Goal: Information Seeking & Learning: Learn about a topic

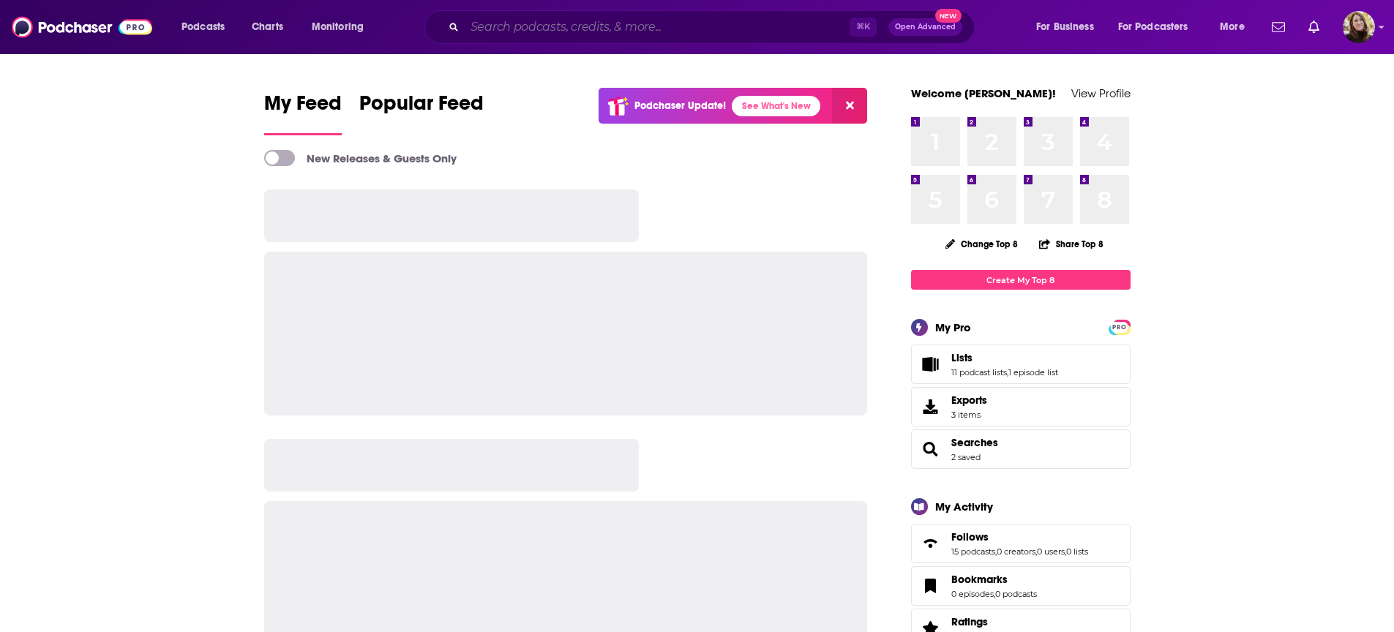
click at [722, 29] on input "Search podcasts, credits, & more..." at bounding box center [657, 26] width 385 height 23
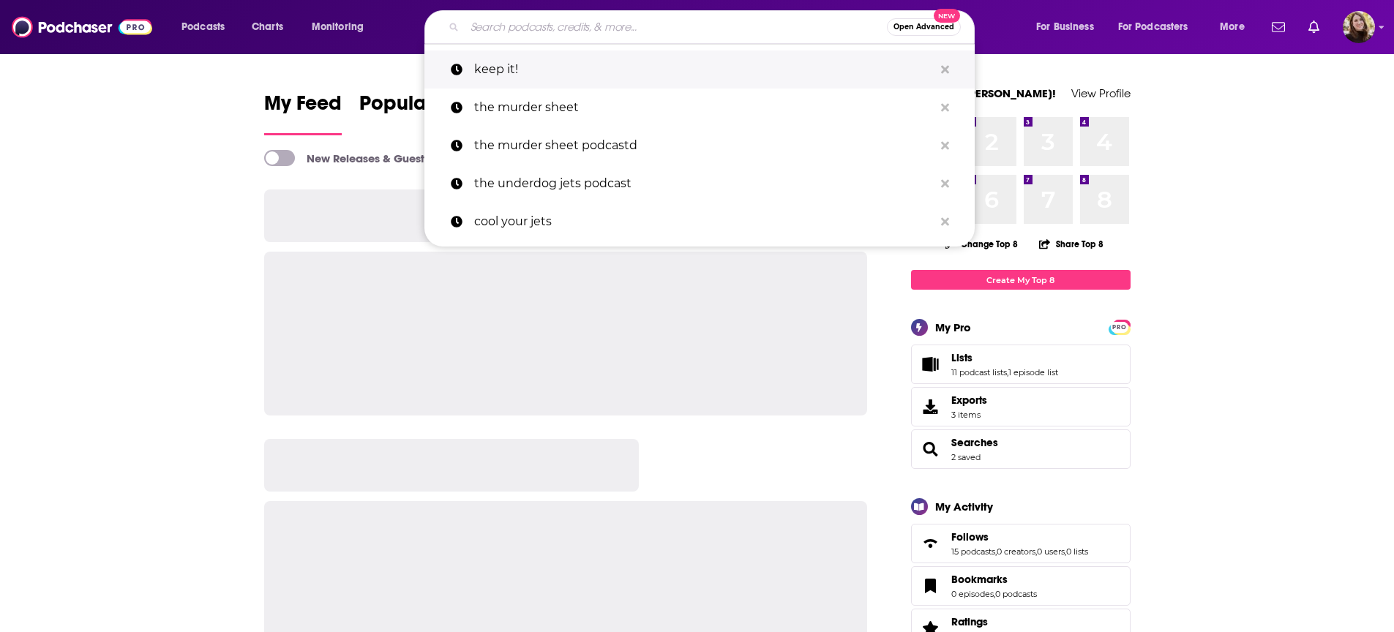
click at [615, 75] on p "keep it!" at bounding box center [703, 69] width 459 height 38
type input "keep it!"
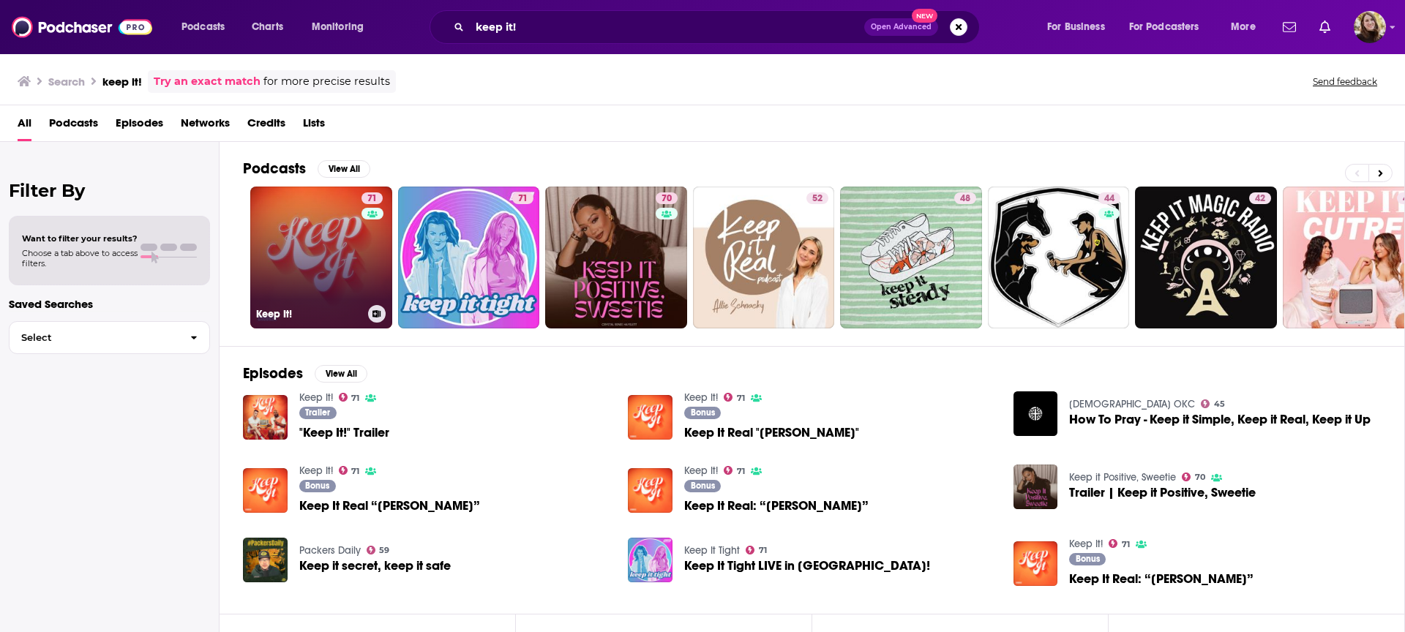
click at [303, 269] on link "71 Keep It!" at bounding box center [321, 258] width 142 height 142
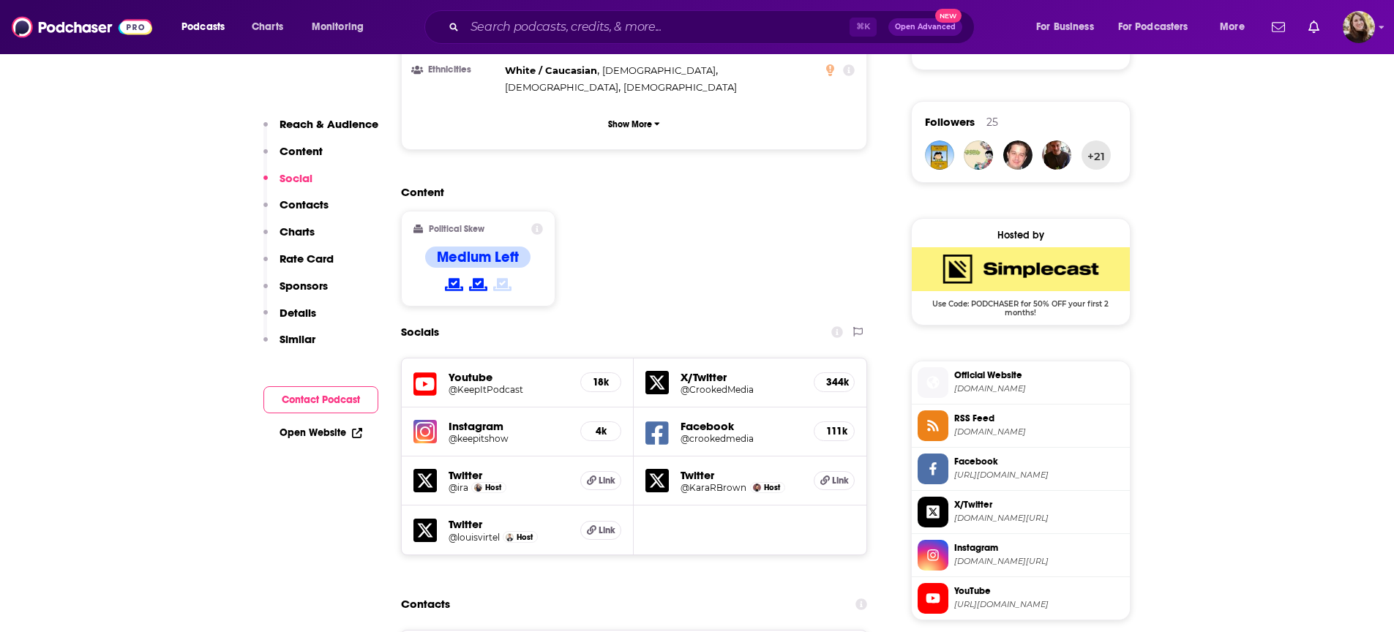
scroll to position [1517, 0]
